Goal: Task Accomplishment & Management: Use online tool/utility

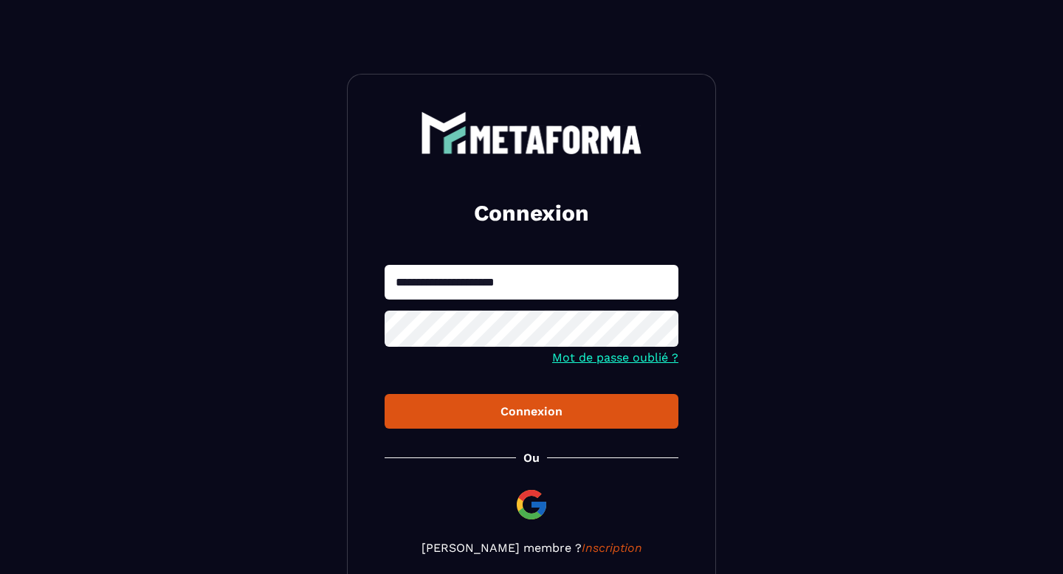
type input "**********"
click at [435, 404] on button "Connexion" at bounding box center [531, 411] width 294 height 35
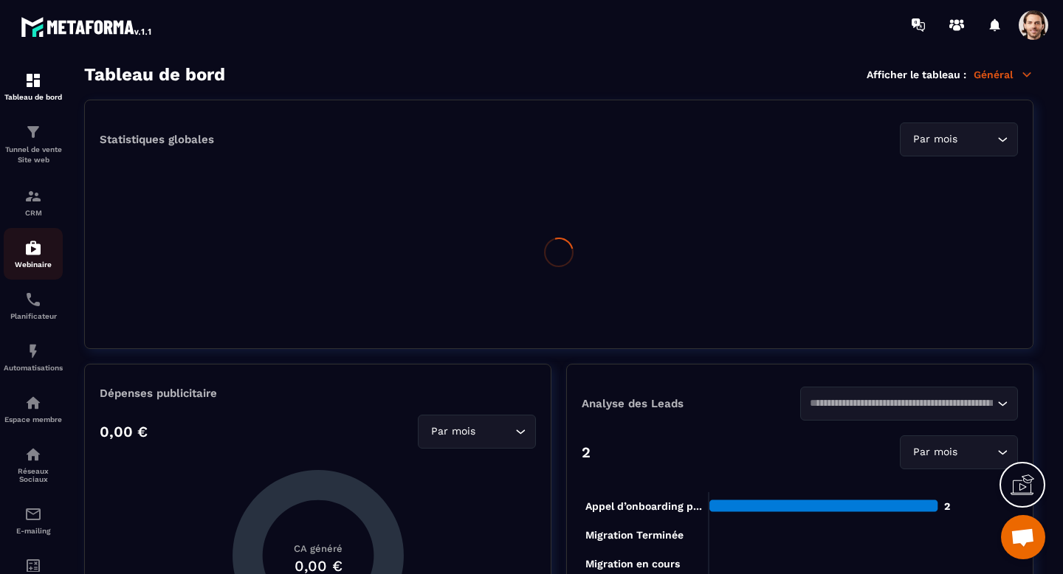
click at [32, 250] on img at bounding box center [33, 248] width 18 height 18
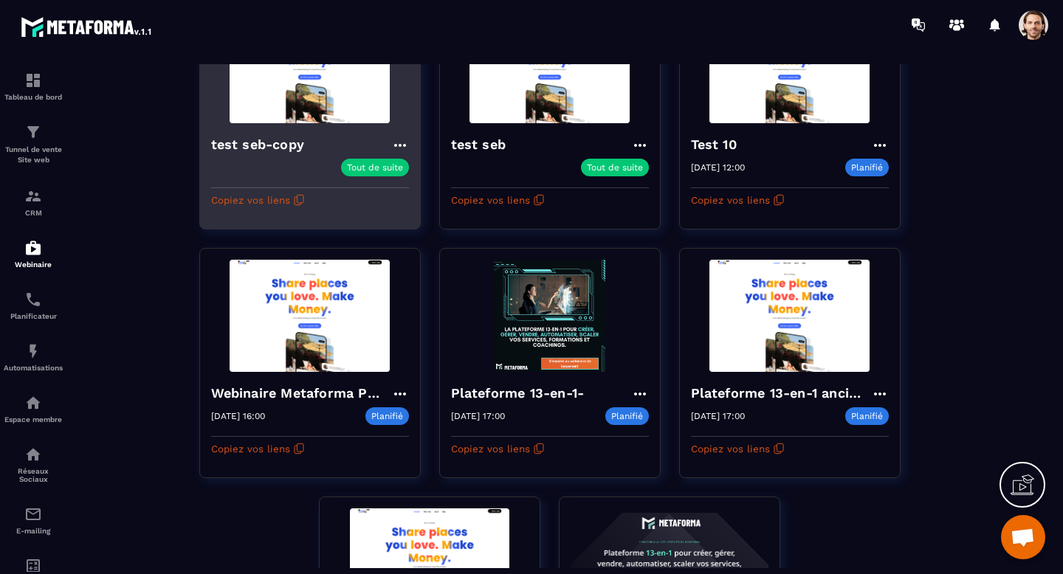
scroll to position [184, 0]
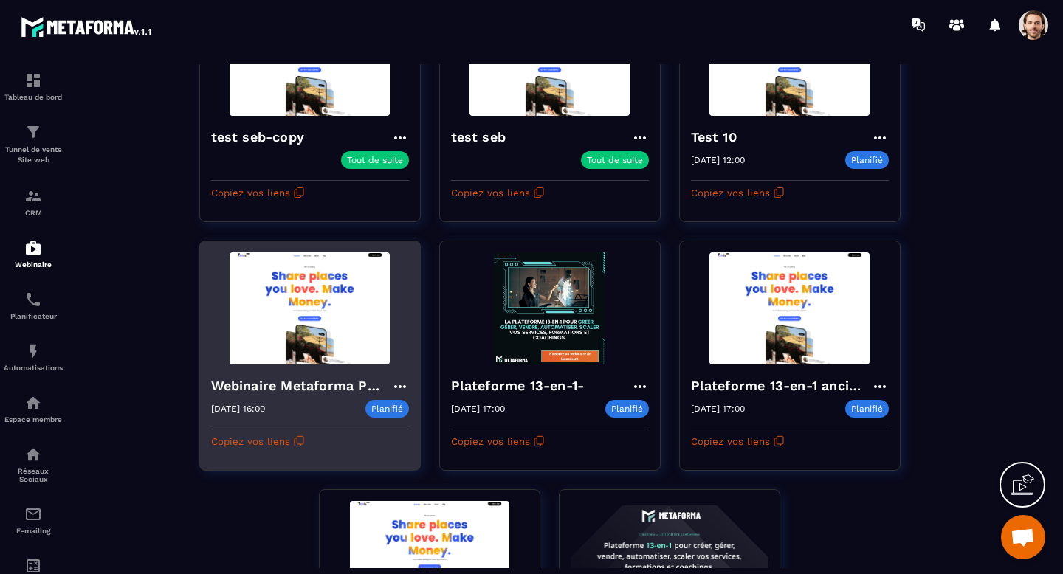
click at [301, 390] on h4 "Webinaire Metaforma Plateforme 13-en-1" at bounding box center [301, 386] width 180 height 21
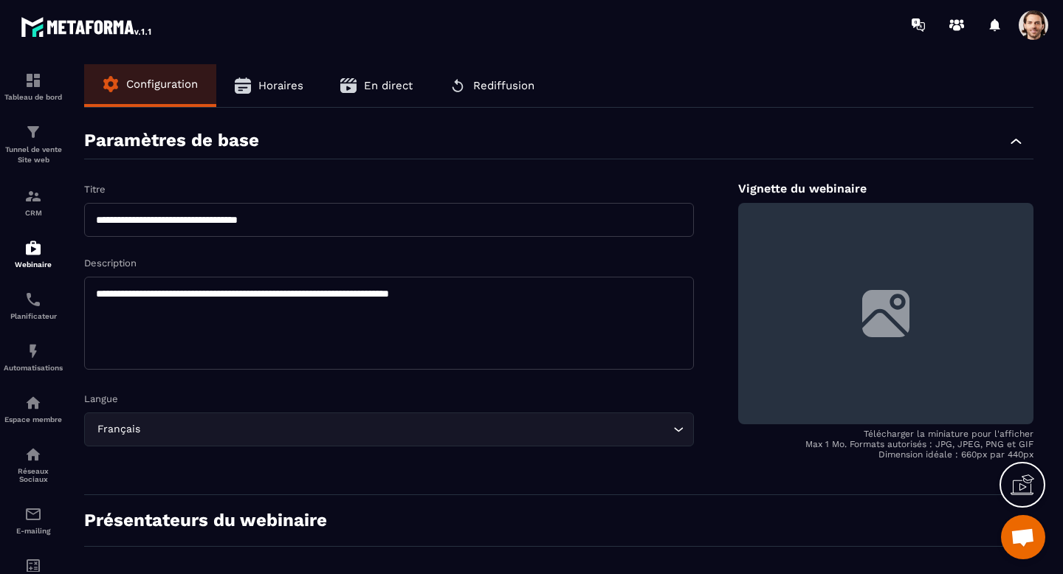
click at [295, 91] on span "Horaires" at bounding box center [280, 85] width 45 height 13
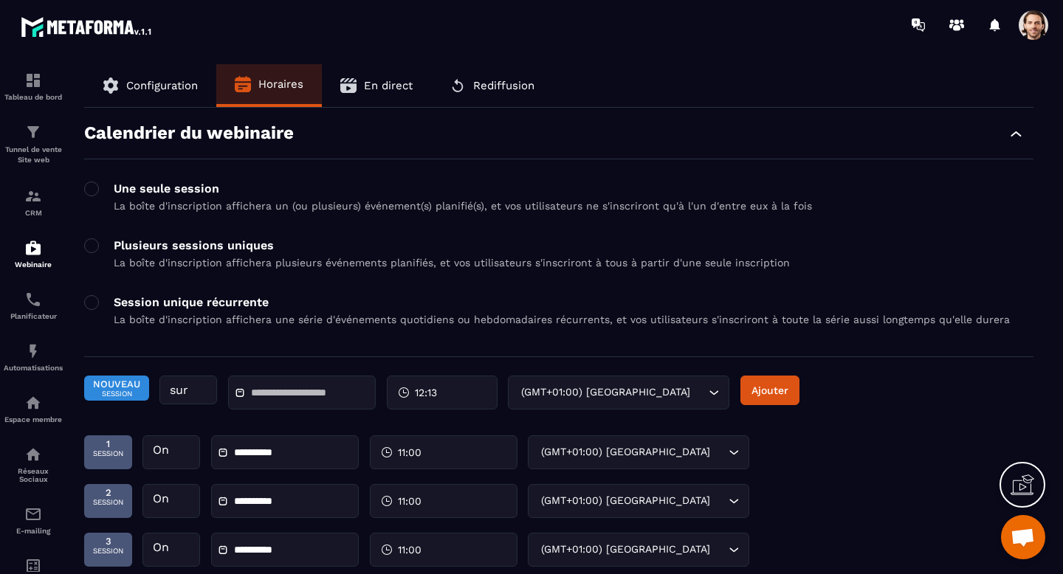
click at [302, 396] on input "text" at bounding box center [302, 392] width 103 height 11
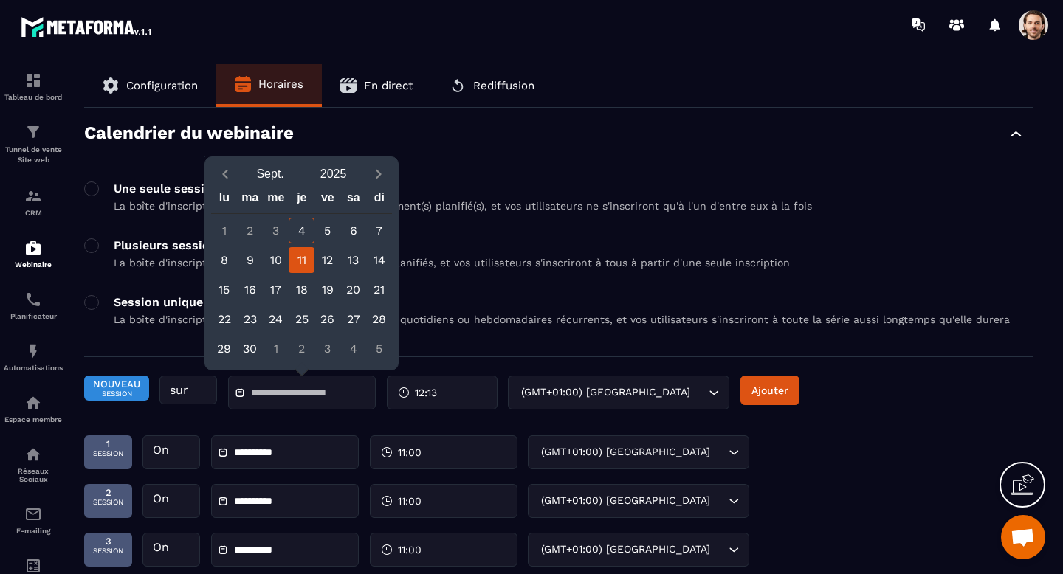
click at [301, 261] on div "11" at bounding box center [302, 260] width 26 height 26
type input "**********"
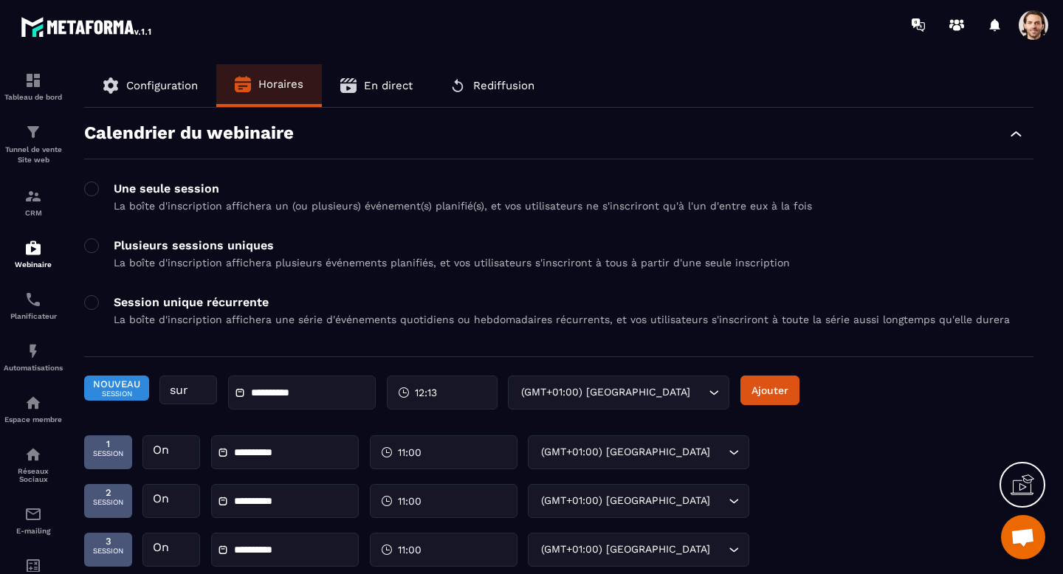
click at [420, 395] on span "12:13" at bounding box center [426, 392] width 22 height 15
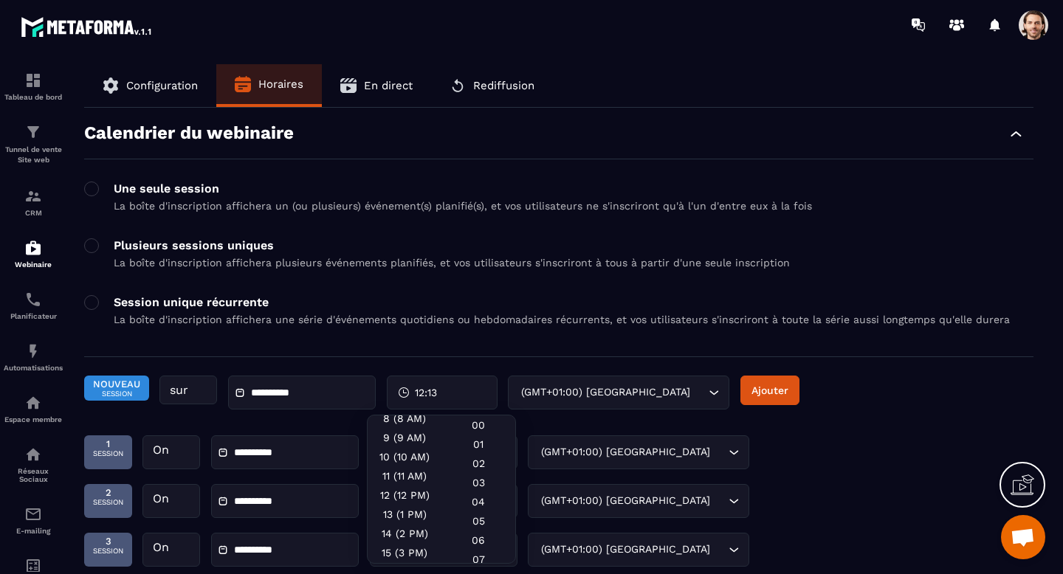
scroll to position [170, 0]
click at [410, 472] on div "11 (11 AM)" at bounding box center [404, 465] width 74 height 19
click at [491, 427] on div "00" at bounding box center [478, 424] width 74 height 19
click at [803, 421] on div "**********" at bounding box center [558, 400] width 949 height 49
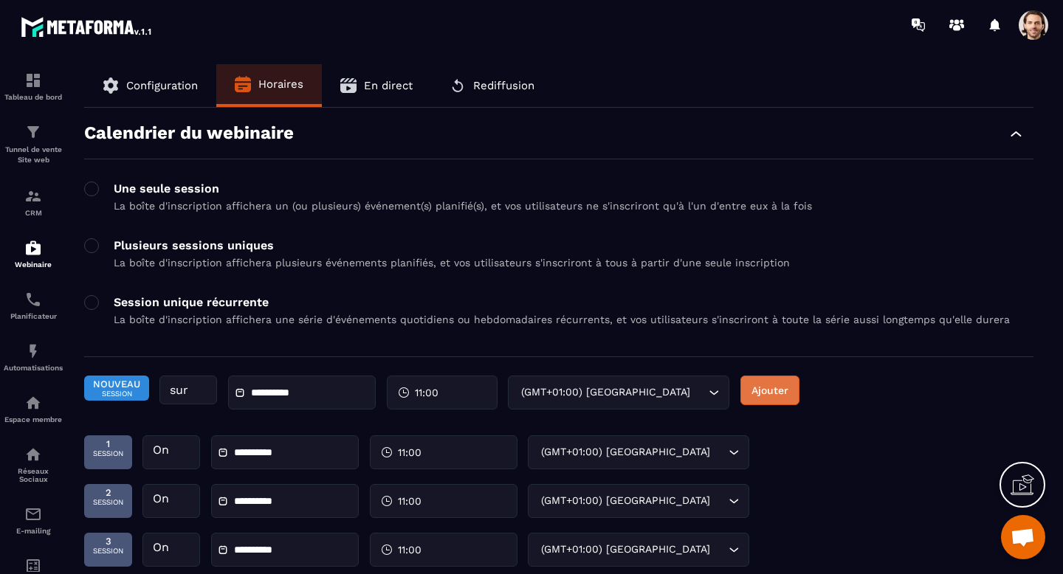
click at [777, 390] on button "Ajouter" at bounding box center [769, 391] width 59 height 30
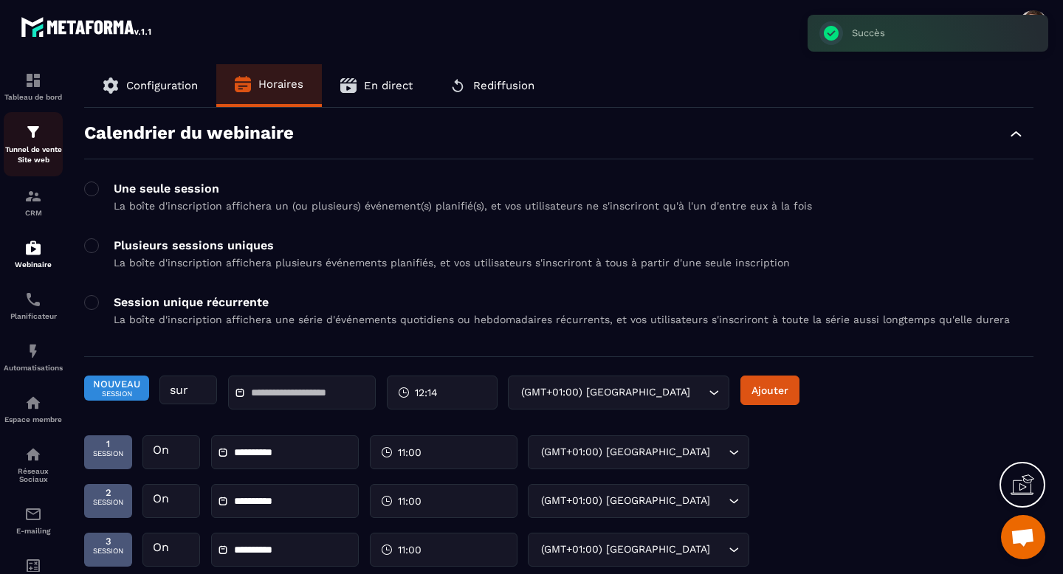
click at [37, 139] on img at bounding box center [33, 132] width 18 height 18
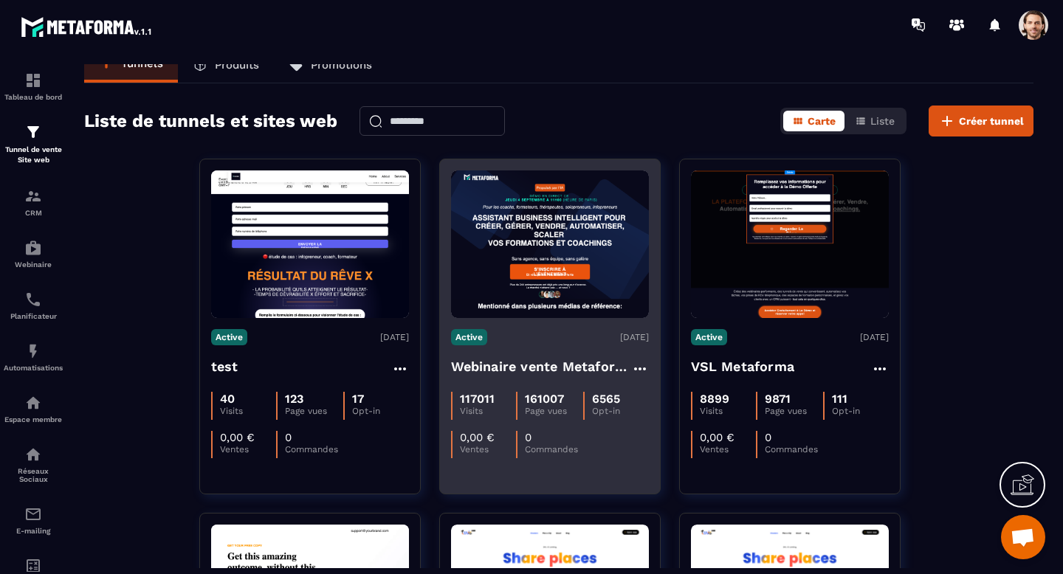
scroll to position [18, 0]
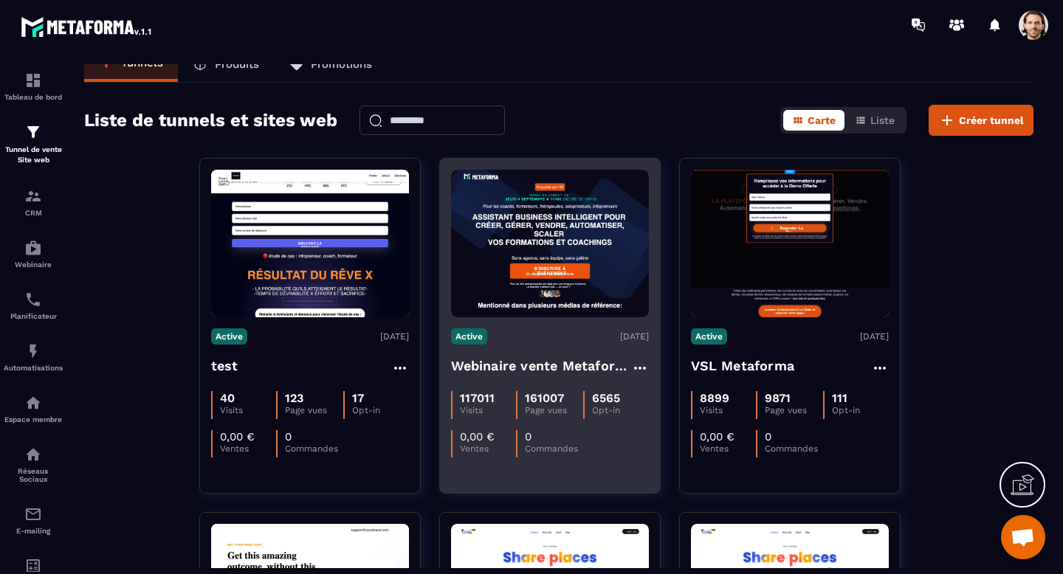
click at [539, 367] on h4 "Webinaire vente Metaforma" at bounding box center [541, 366] width 180 height 21
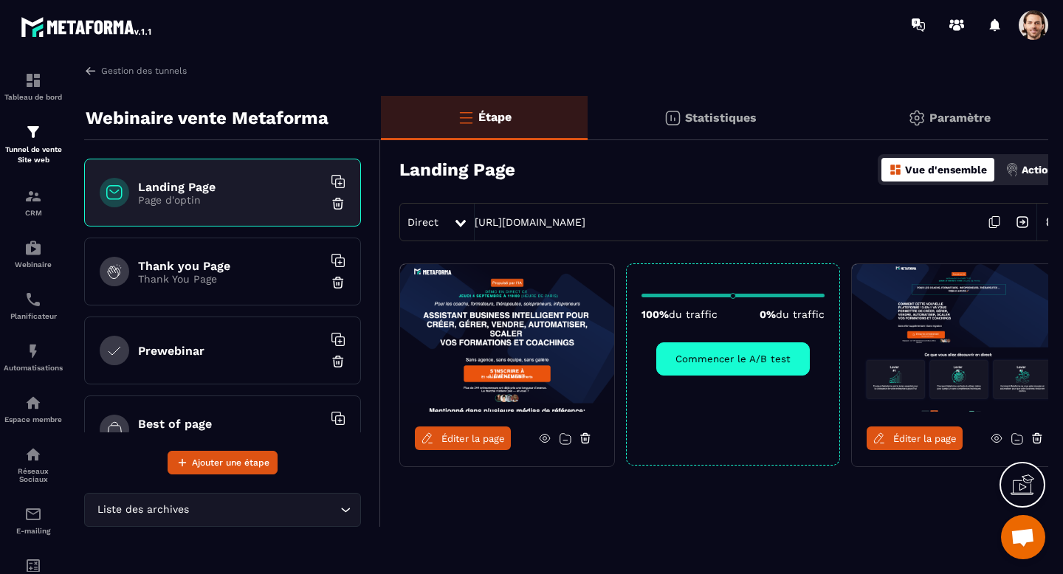
click at [495, 441] on span "Éditer la page" at bounding box center [472, 438] width 63 height 11
